Goal: Task Accomplishment & Management: Manage account settings

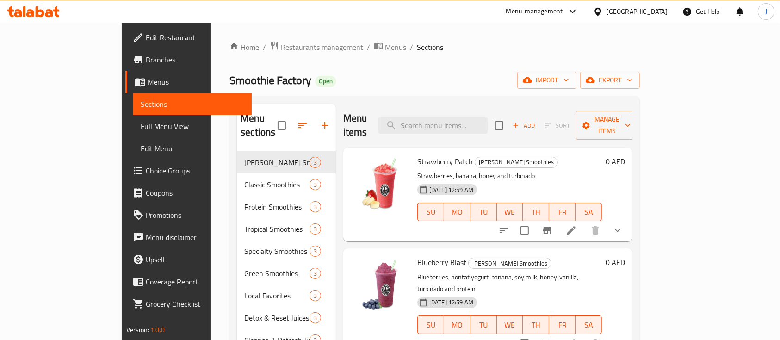
click at [647, 13] on div "[GEOGRAPHIC_DATA]" at bounding box center [637, 11] width 61 height 10
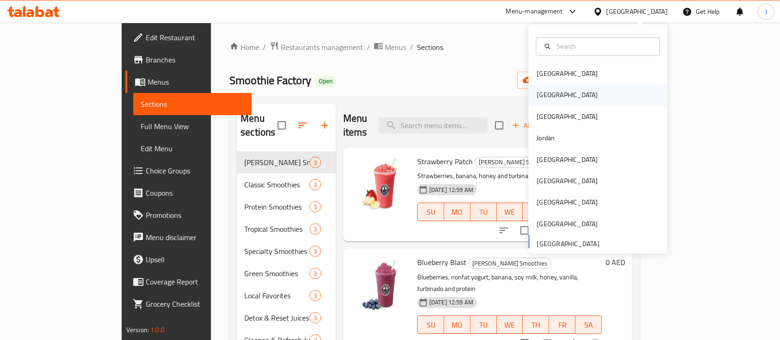
click at [542, 94] on div "[GEOGRAPHIC_DATA]" at bounding box center [567, 95] width 61 height 10
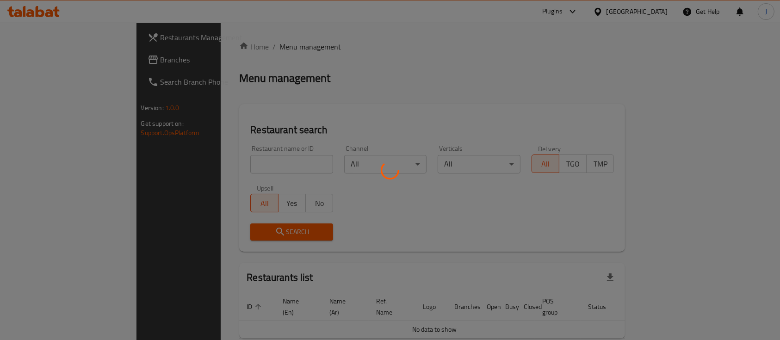
click at [215, 162] on div at bounding box center [390, 170] width 780 height 340
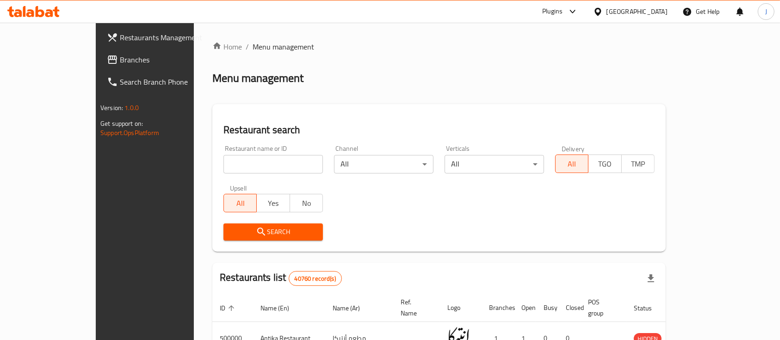
click at [224, 162] on input "search" at bounding box center [273, 164] width 99 height 19
paste input "DANDOOSH"
type input "DANDOOSH"
click button "Search" at bounding box center [273, 232] width 99 height 17
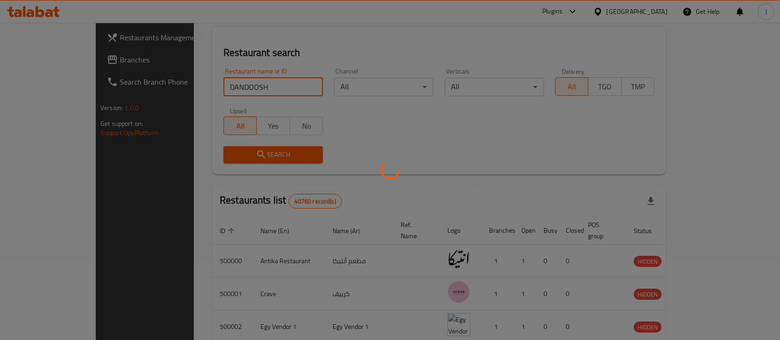
scroll to position [54, 0]
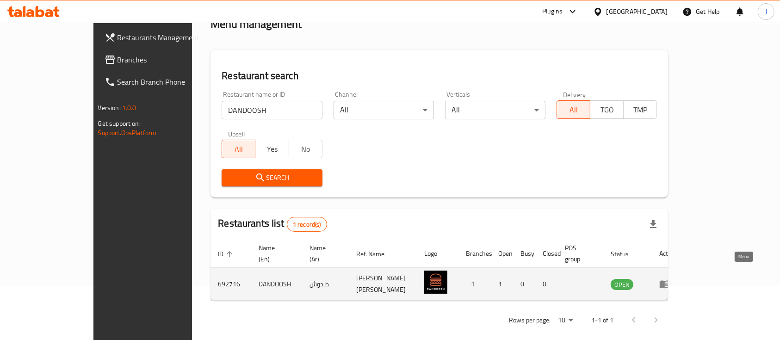
click at [671, 279] on icon "enhanced table" at bounding box center [664, 284] width 11 height 11
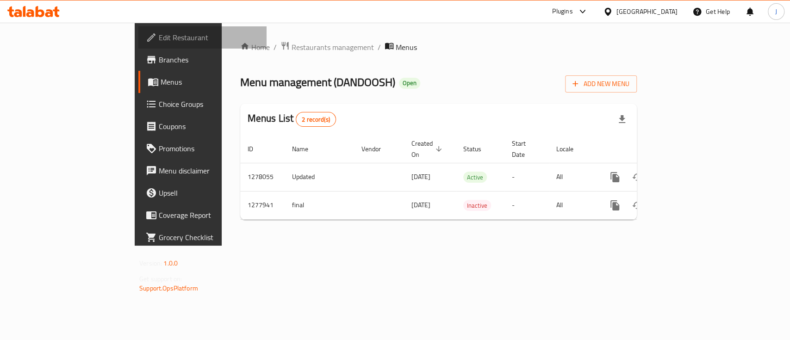
click at [159, 38] on span "Edit Restaurant" at bounding box center [209, 37] width 100 height 11
